Goal: Check status

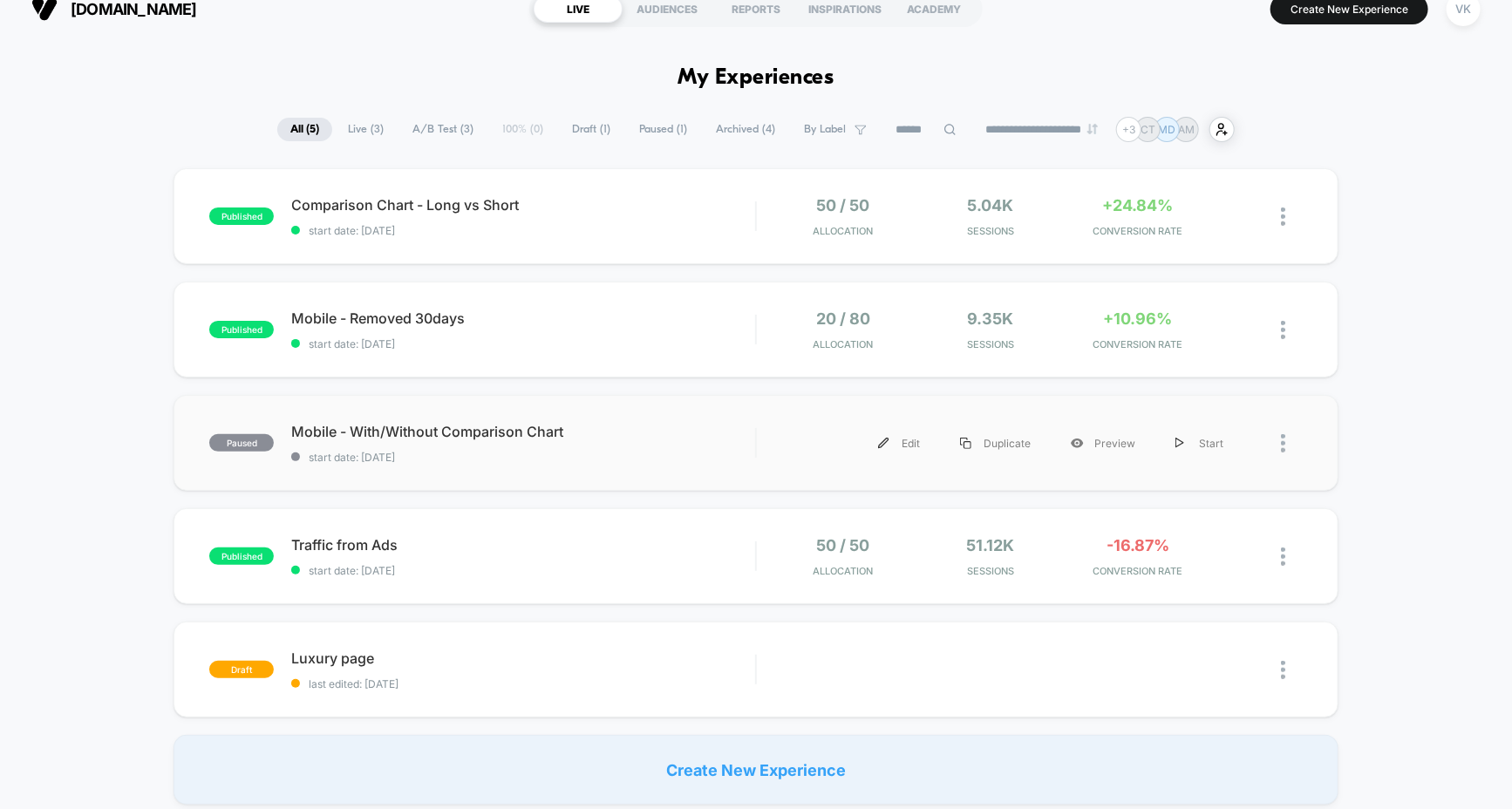
scroll to position [27, 0]
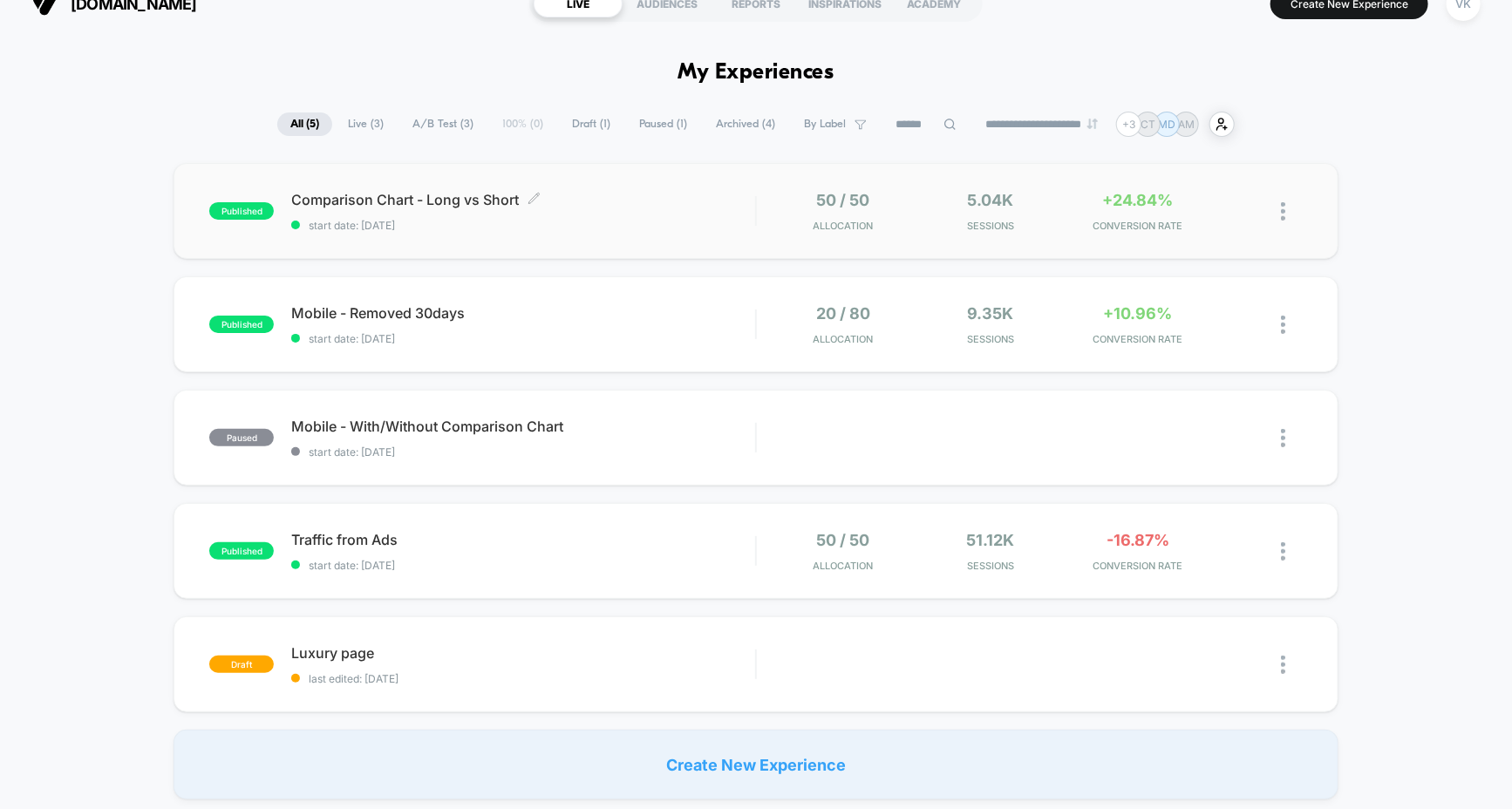
click at [650, 221] on span "start date: [DATE]" at bounding box center [522, 225] width 464 height 13
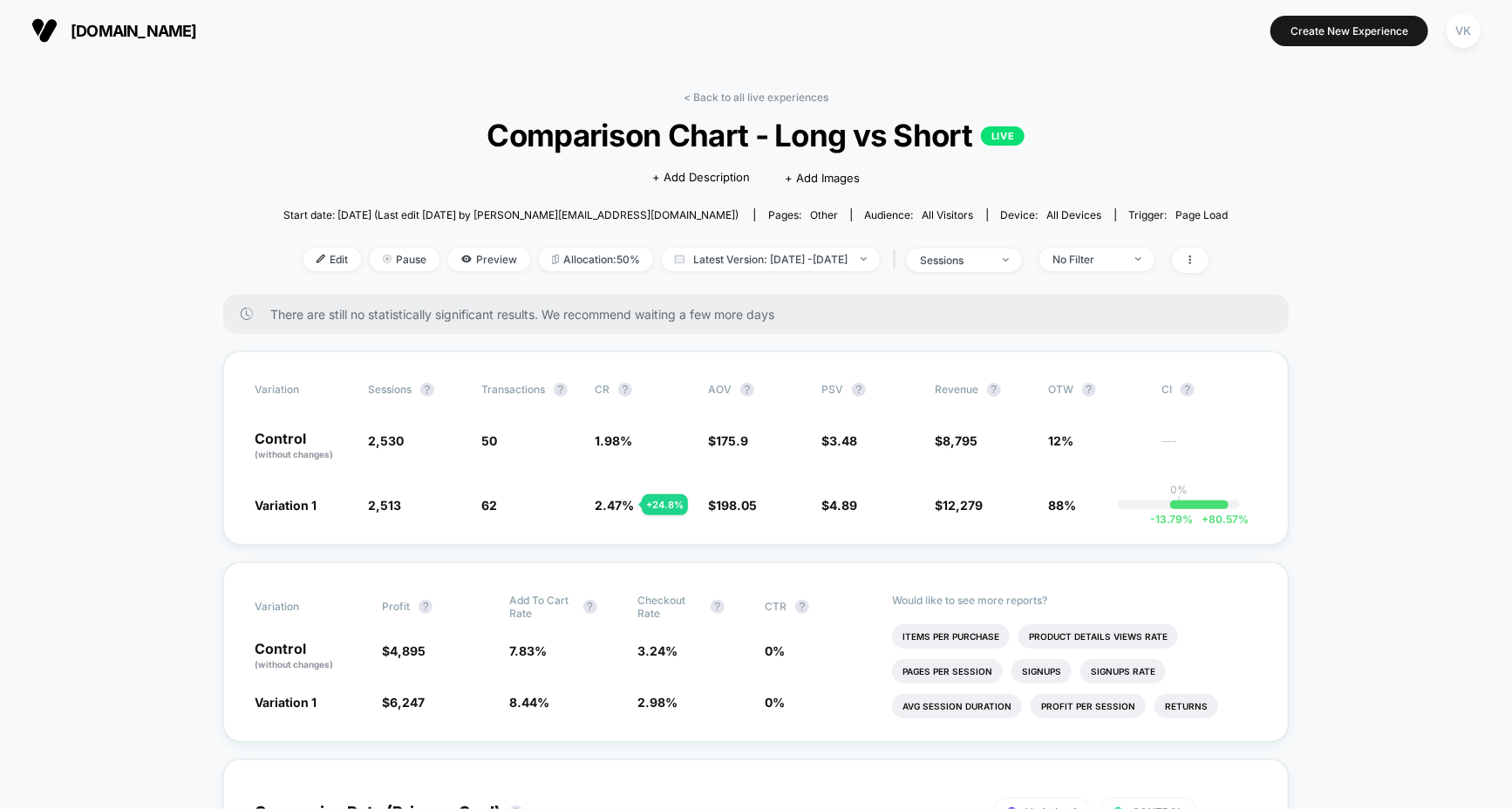
click at [923, 212] on span "All Visitors" at bounding box center [948, 215] width 52 height 13
click at [1122, 259] on div "No Filter" at bounding box center [1087, 259] width 70 height 13
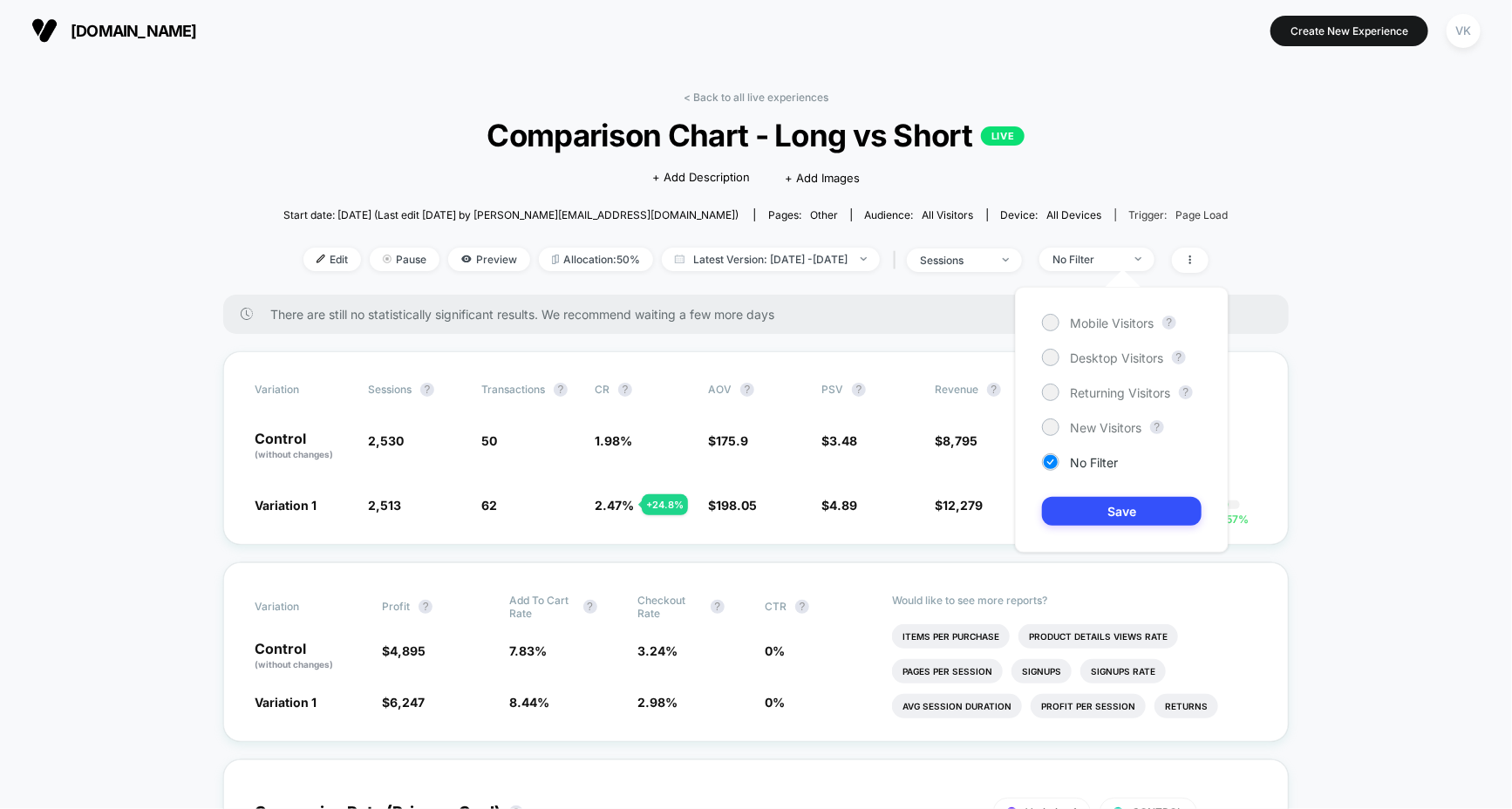
click at [1177, 213] on span "Page Load" at bounding box center [1203, 215] width 52 height 13
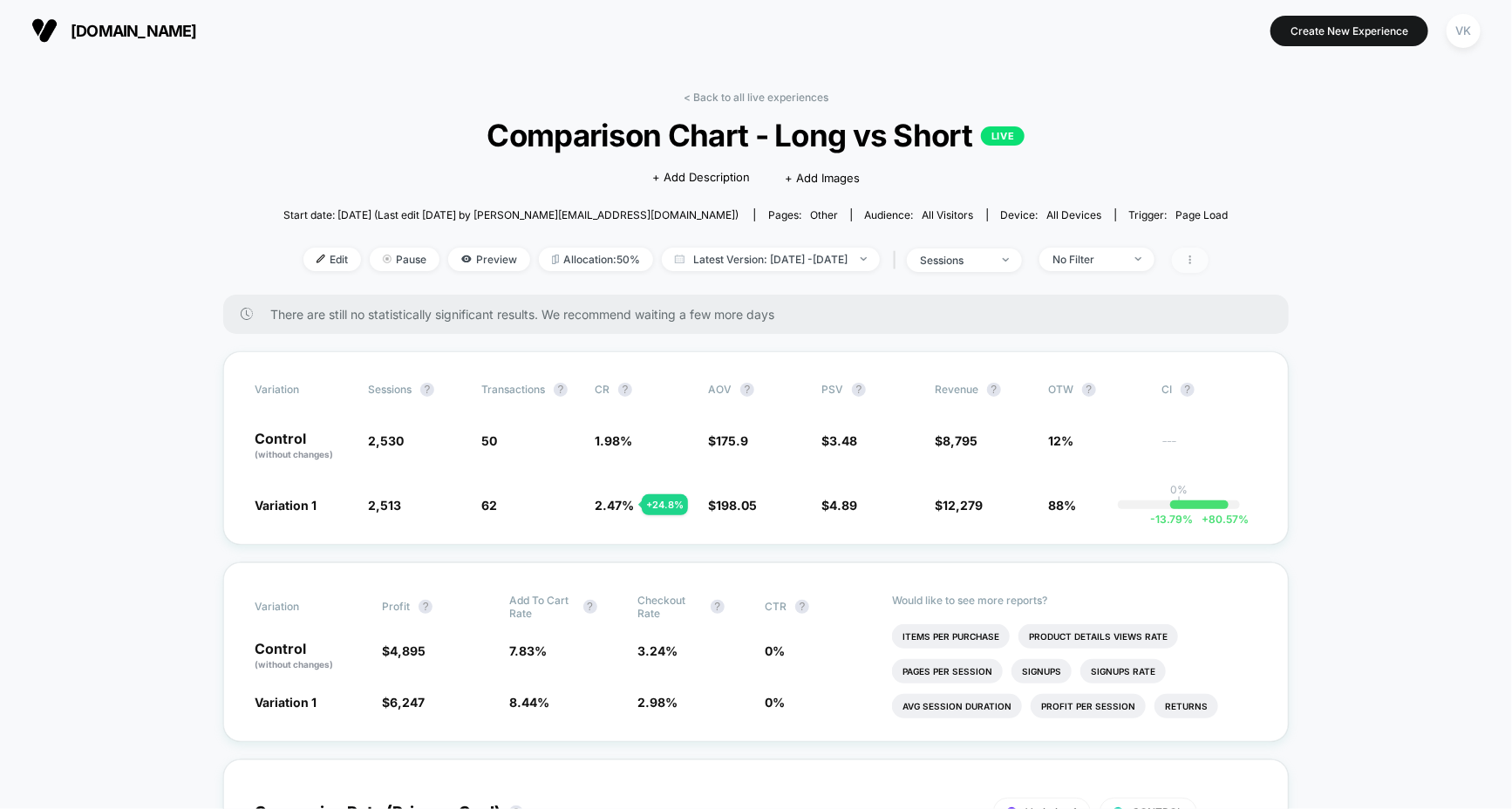
click at [1207, 249] on span at bounding box center [1190, 260] width 37 height 25
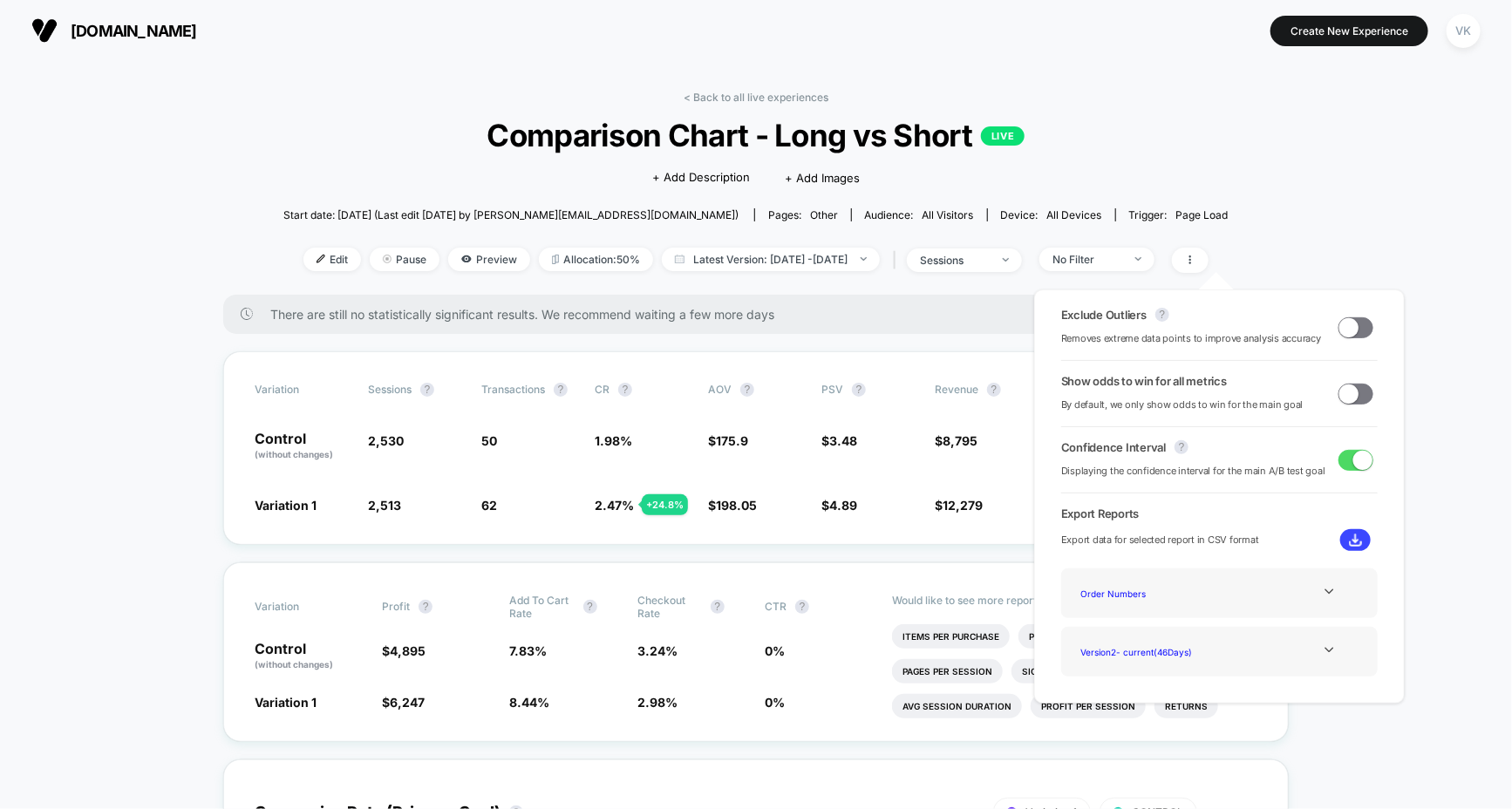
click at [1349, 394] on span at bounding box center [1348, 393] width 19 height 19
